Goal: Task Accomplishment & Management: Use online tool/utility

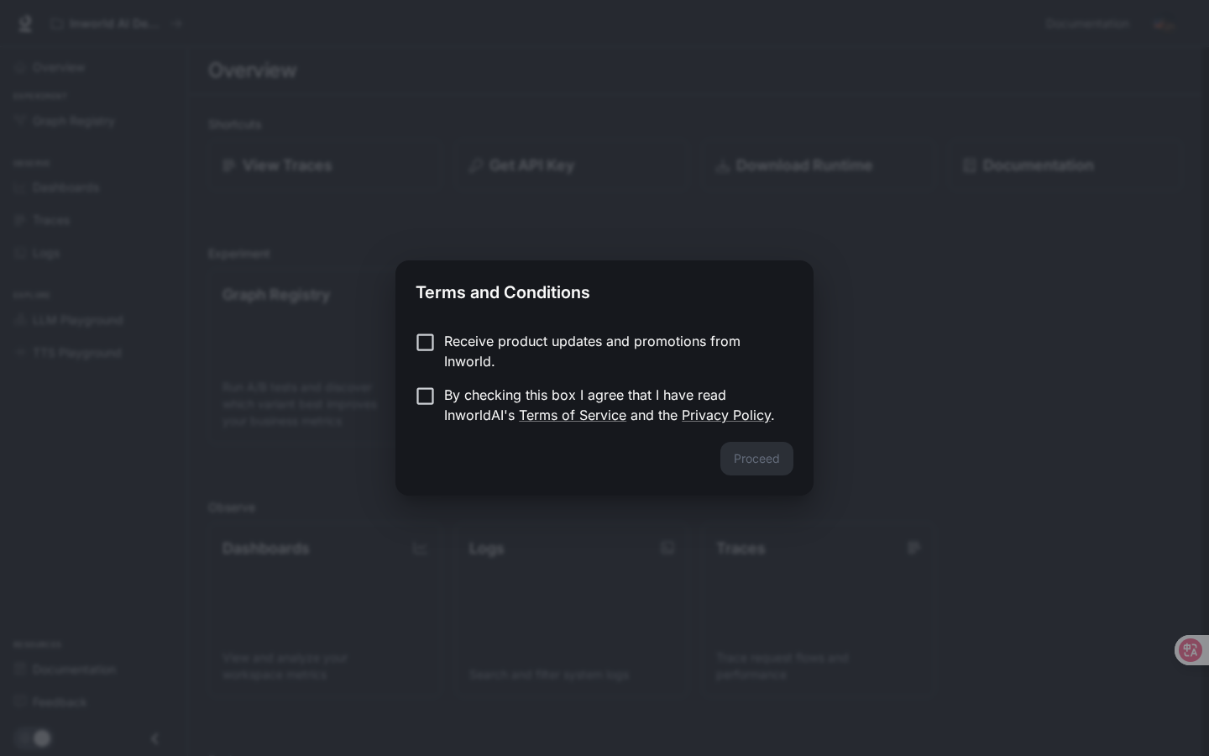
click at [460, 397] on p "By checking this box I agree that I have read InworldAI's Terms of Service and …" at bounding box center [612, 405] width 336 height 40
click at [757, 447] on button "Proceed" at bounding box center [756, 459] width 73 height 34
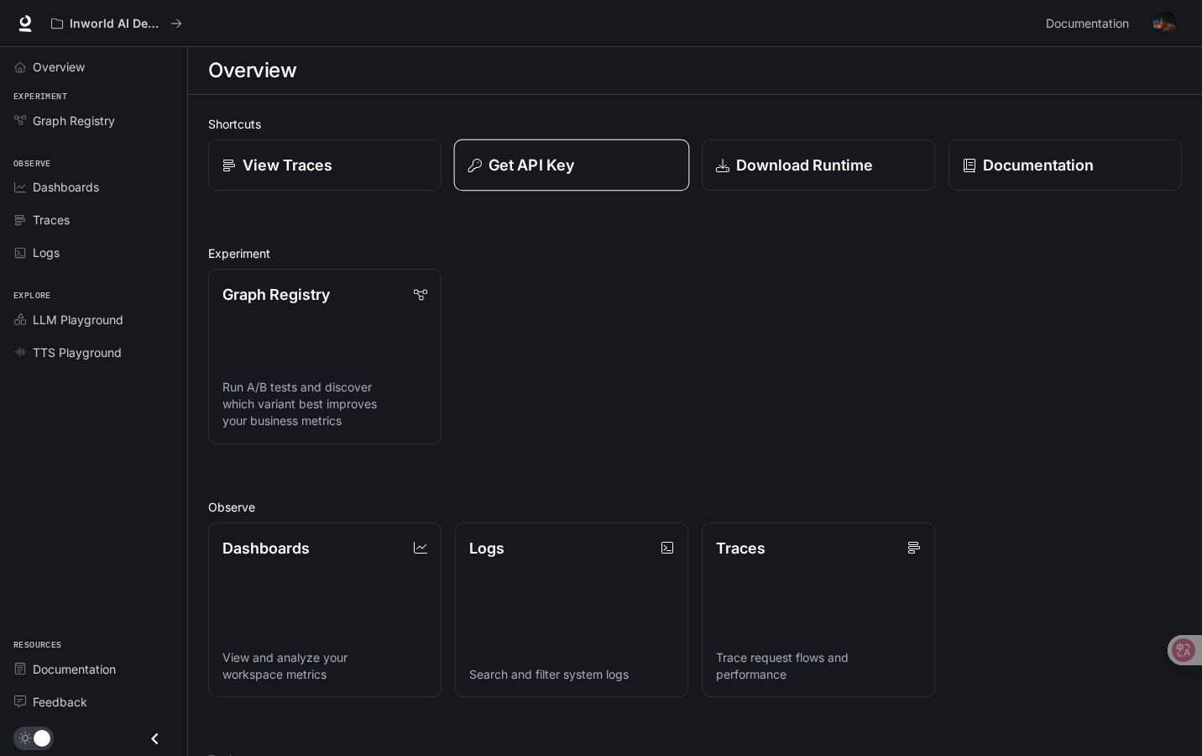
click at [551, 168] on p "Get API Key" at bounding box center [532, 165] width 86 height 23
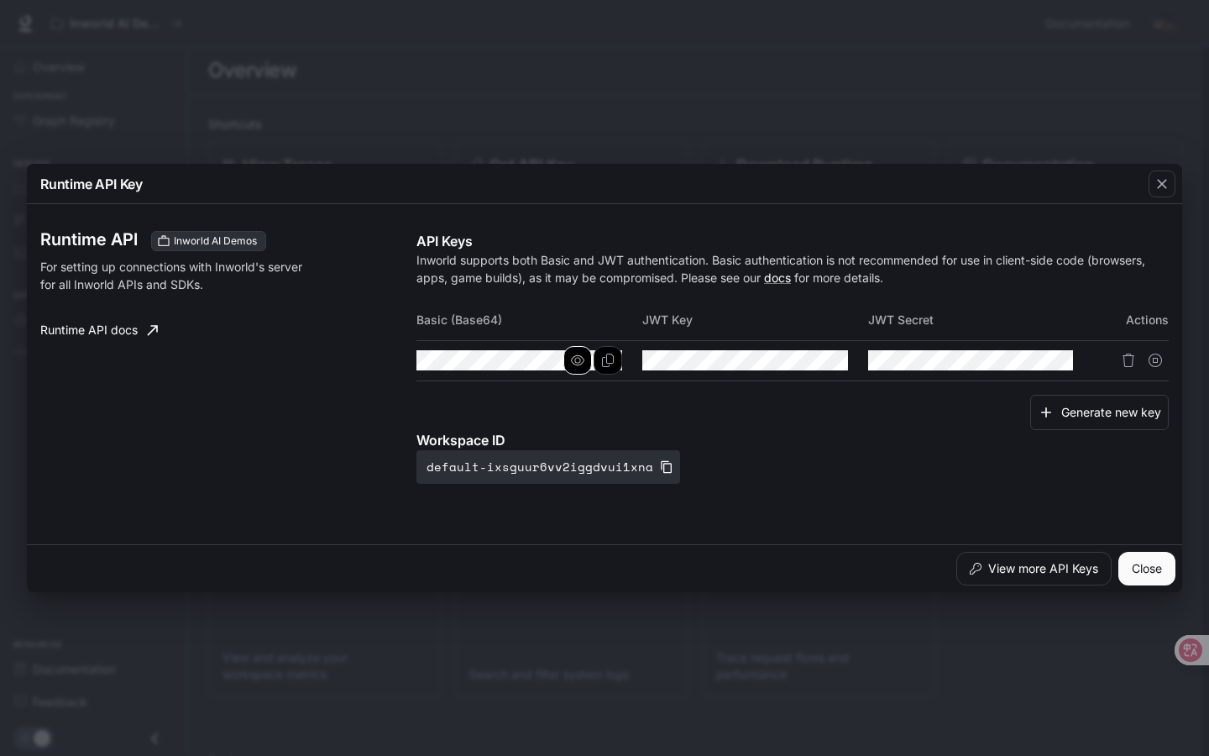
click at [571, 364] on icon "button" at bounding box center [577, 359] width 13 height 13
click at [611, 370] on button "Copy Basic (Base64)" at bounding box center [608, 360] width 29 height 29
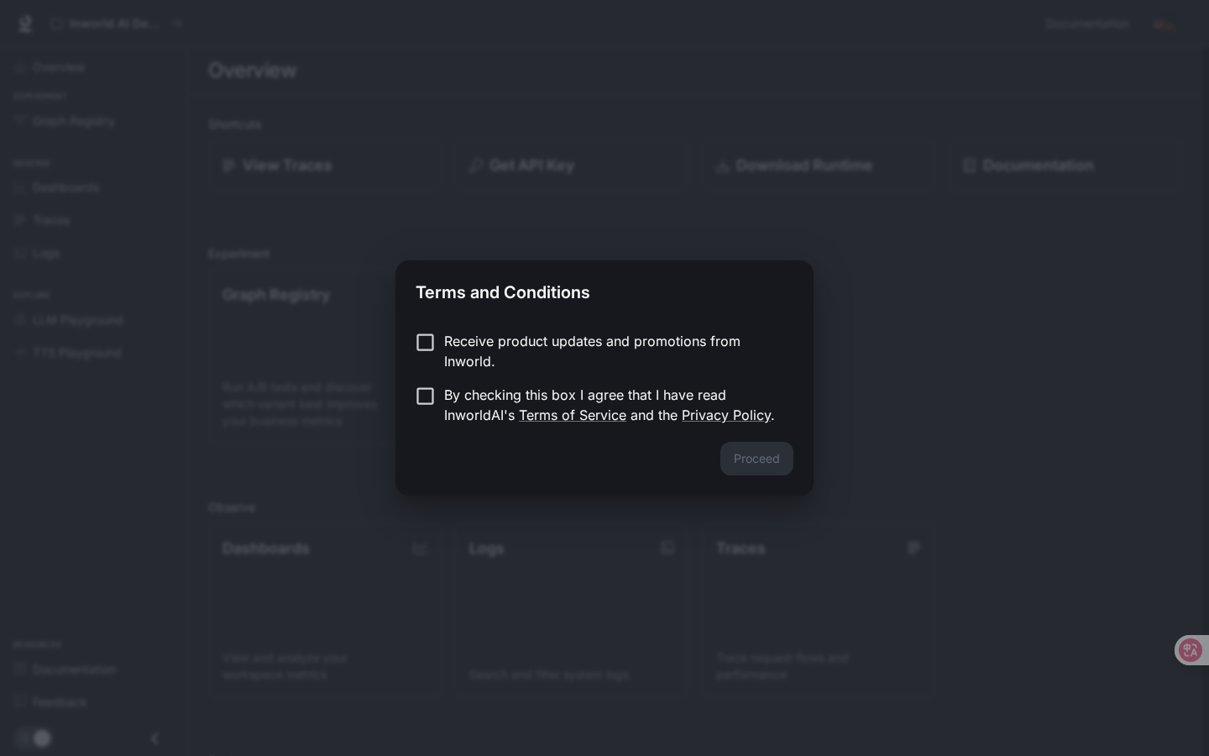
click at [495, 323] on div "Receive product updates and promotions from Inworld. By checking this box I agr…" at bounding box center [604, 379] width 418 height 124
click at [463, 342] on p "Receive product updates and promotions from Inworld." at bounding box center [612, 351] width 336 height 40
click at [458, 336] on p "Receive product updates and promotions from Inworld." at bounding box center [612, 351] width 336 height 40
click at [437, 409] on label "By checking this box I agree that I have read InworldAI's Terms of Service and …" at bounding box center [593, 405] width 374 height 40
click at [773, 469] on button "Proceed" at bounding box center [756, 459] width 73 height 34
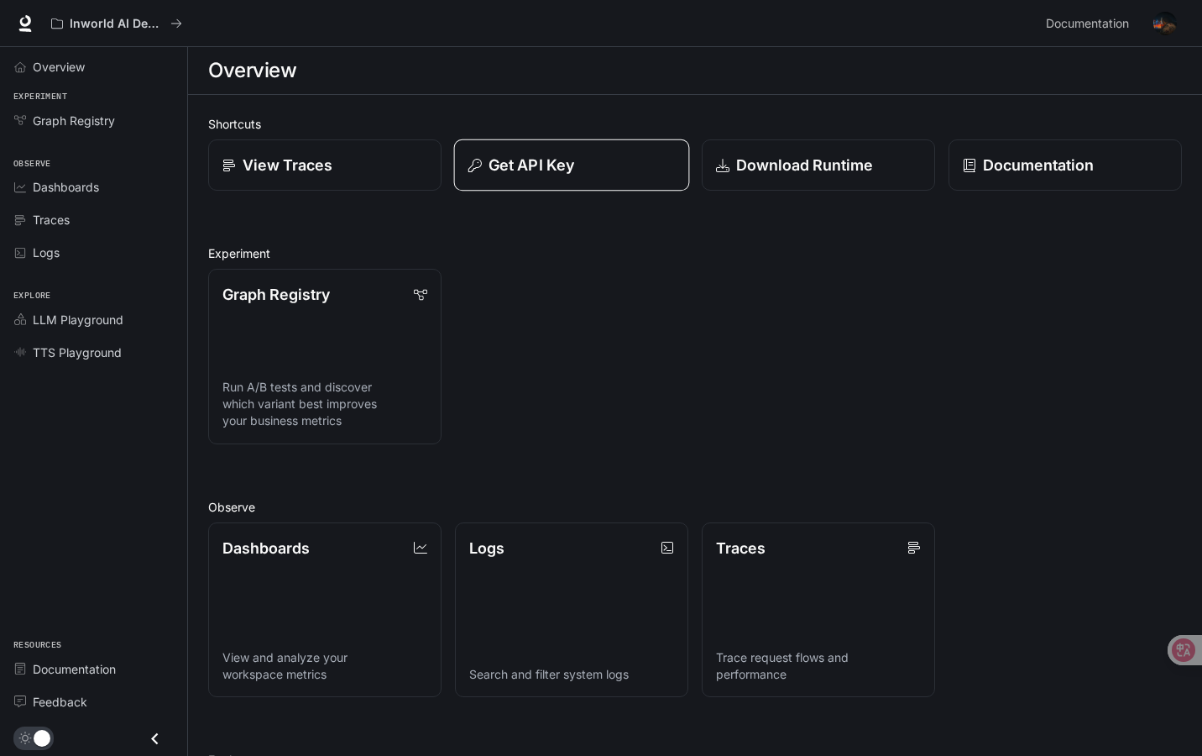
click at [547, 171] on p "Get API Key" at bounding box center [532, 165] width 86 height 23
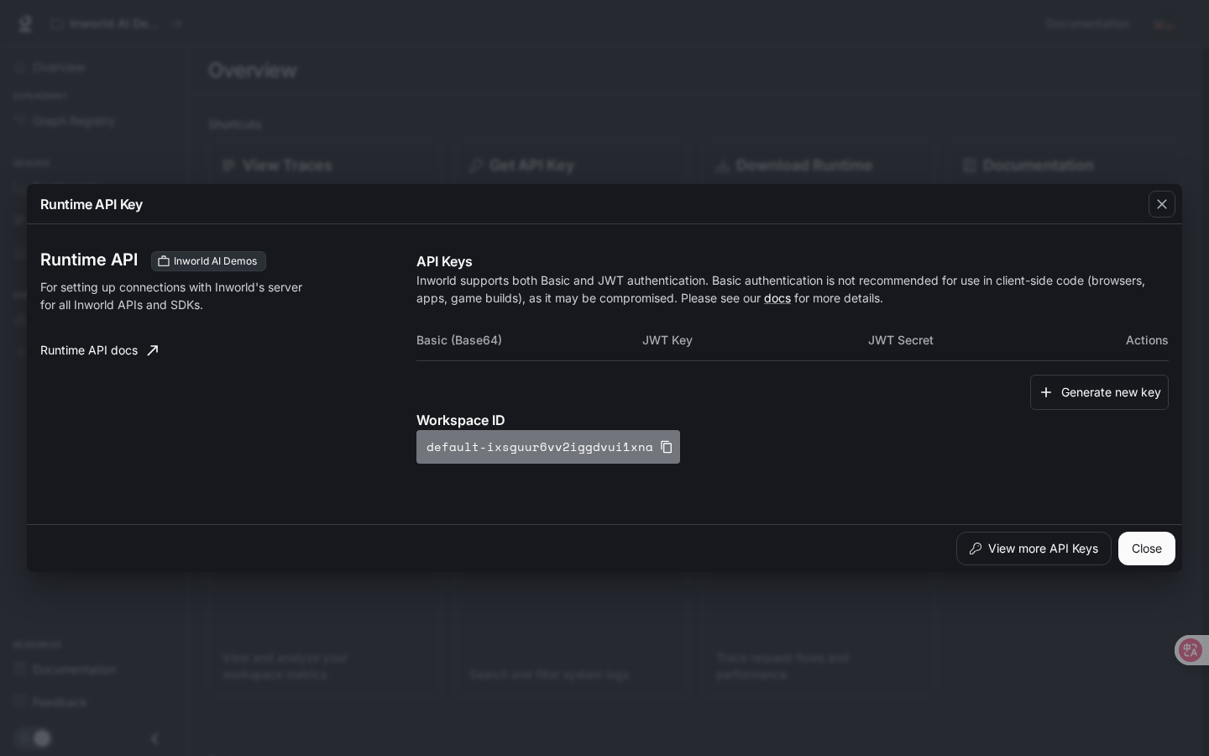
click at [651, 455] on button "default-ixsguur6vv2iggdvui1xna" at bounding box center [548, 447] width 264 height 34
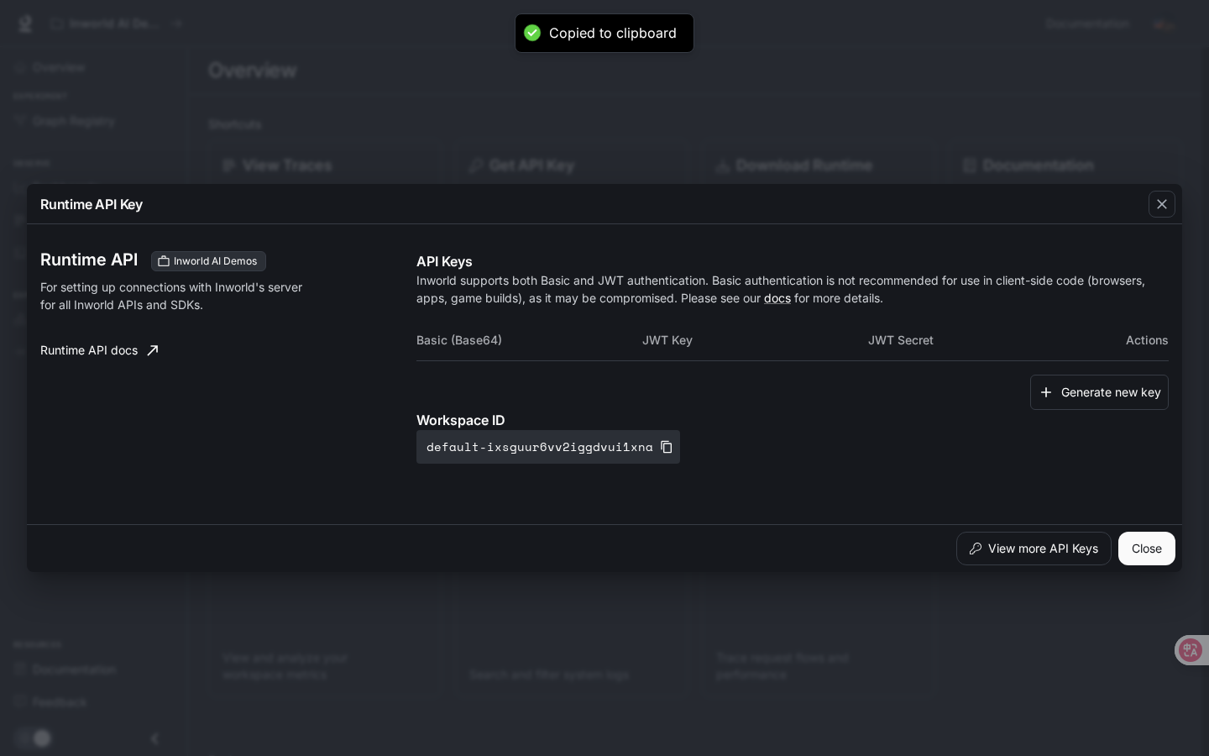
click at [714, 416] on p "Workspace ID" at bounding box center [792, 420] width 752 height 20
click at [1093, 409] on button "Generate new key" at bounding box center [1099, 392] width 139 height 36
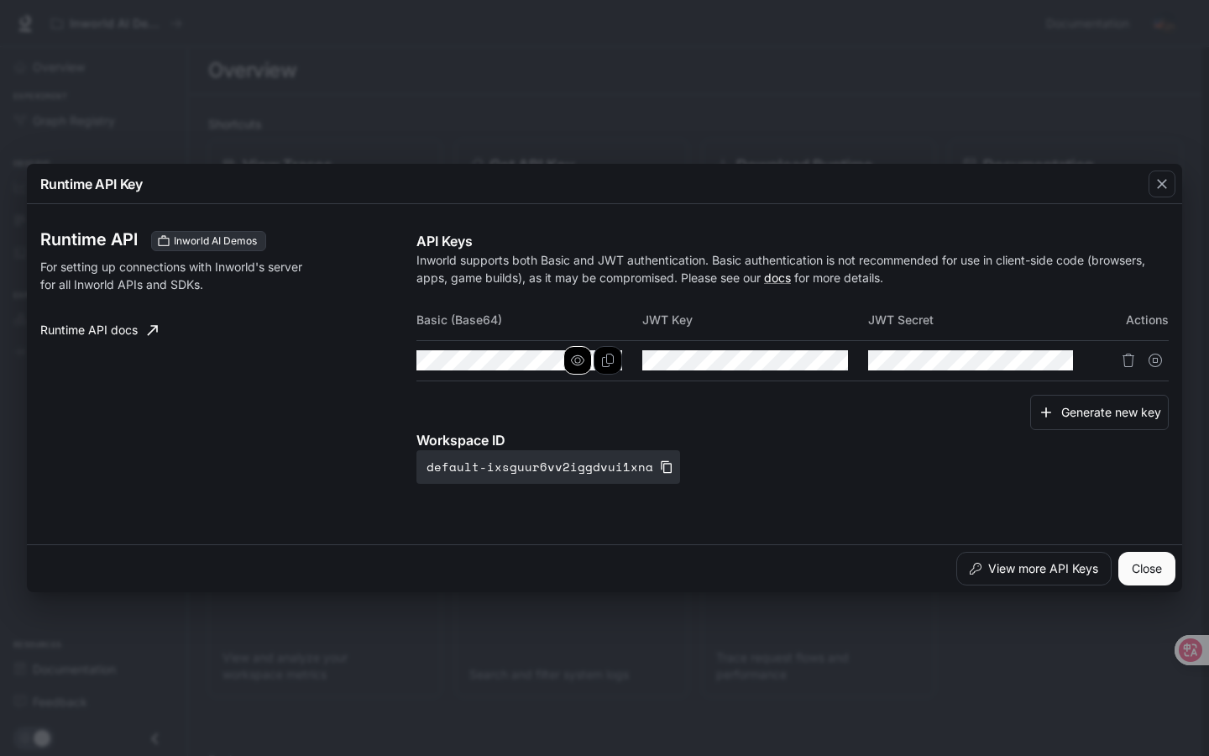
click at [573, 365] on icon "button" at bounding box center [577, 359] width 13 height 13
